Goal: Navigation & Orientation: Find specific page/section

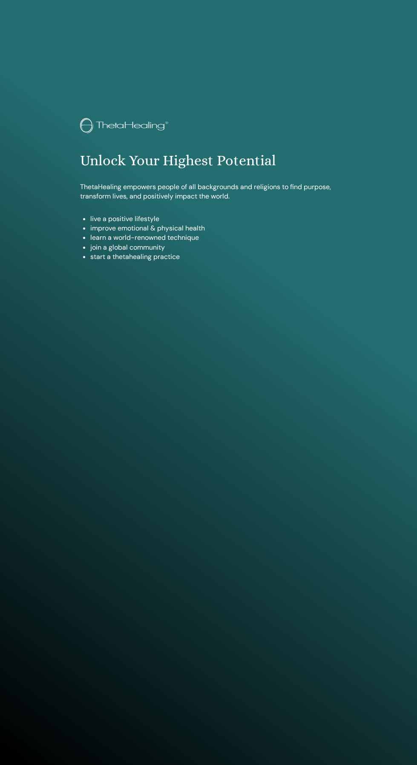
scroll to position [695, 0]
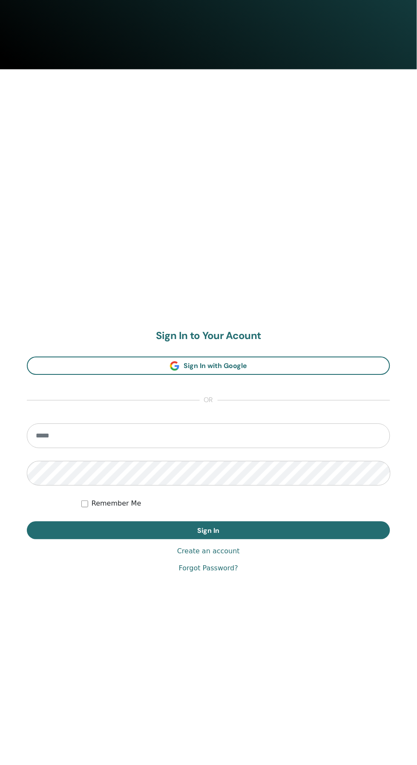
click at [330, 436] on input "email" at bounding box center [208, 436] width 363 height 25
type input "**********"
click at [27, 522] on button "Sign In" at bounding box center [208, 531] width 363 height 18
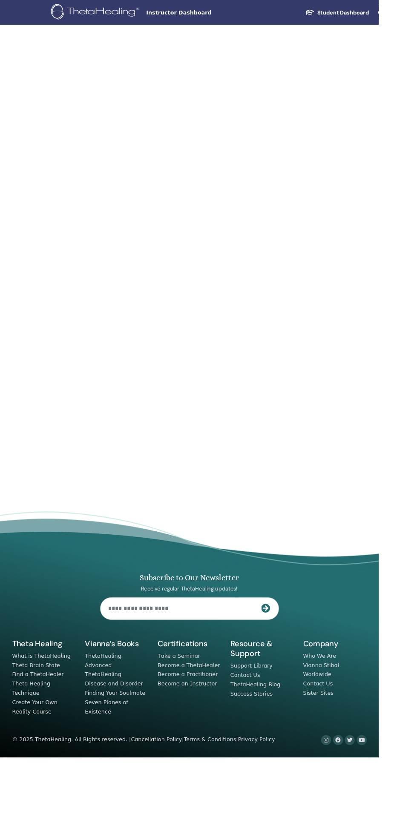
click at [316, 660] on div "Subscribe to Our Newsletter Receive regular ThetaHealing updates! Theta Healing…" at bounding box center [209, 695] width 400 height 250
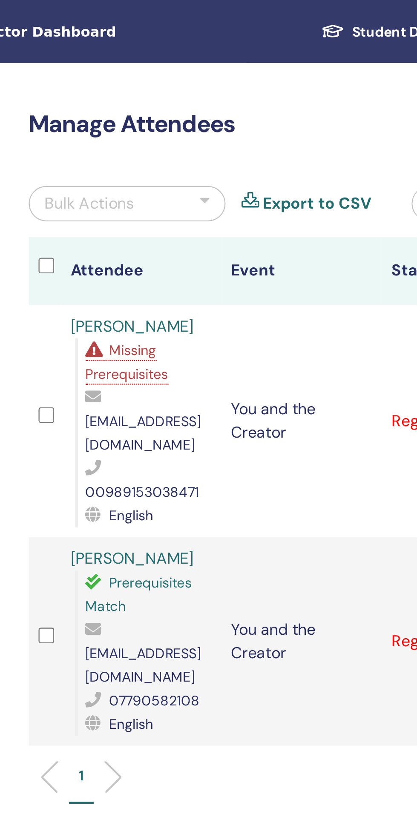
click at [238, 140] on link "Heny Rashidi" at bounding box center [239, 141] width 53 height 9
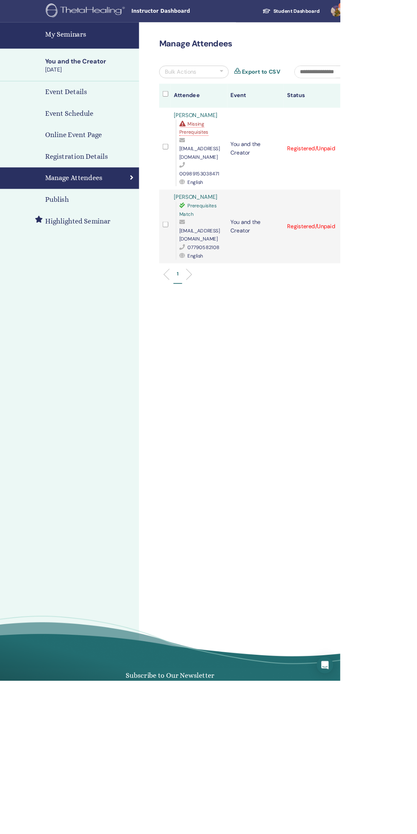
click at [416, 14] on link "1" at bounding box center [416, 13] width 35 height 27
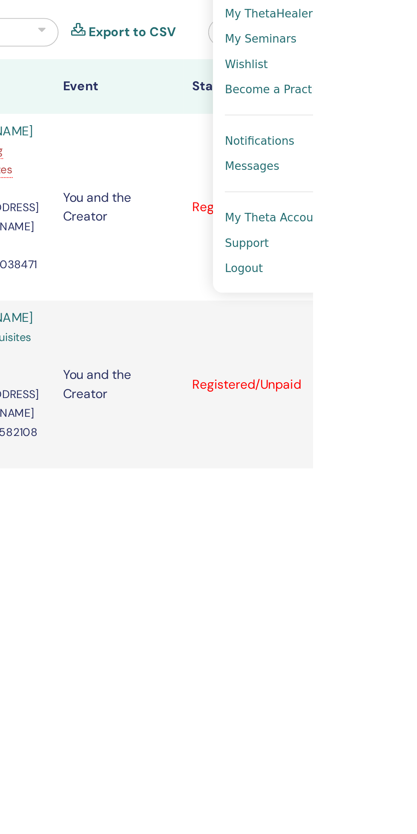
click at [404, 150] on link "Notifications 1" at bounding box center [411, 147] width 83 height 14
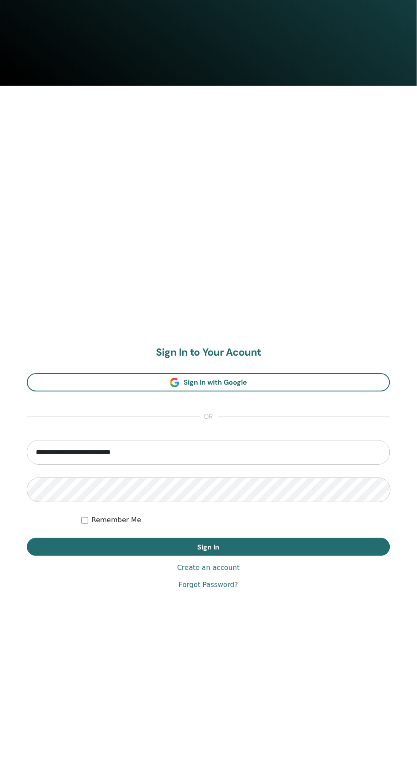
scroll to position [695, 0]
